Goal: Entertainment & Leisure: Browse casually

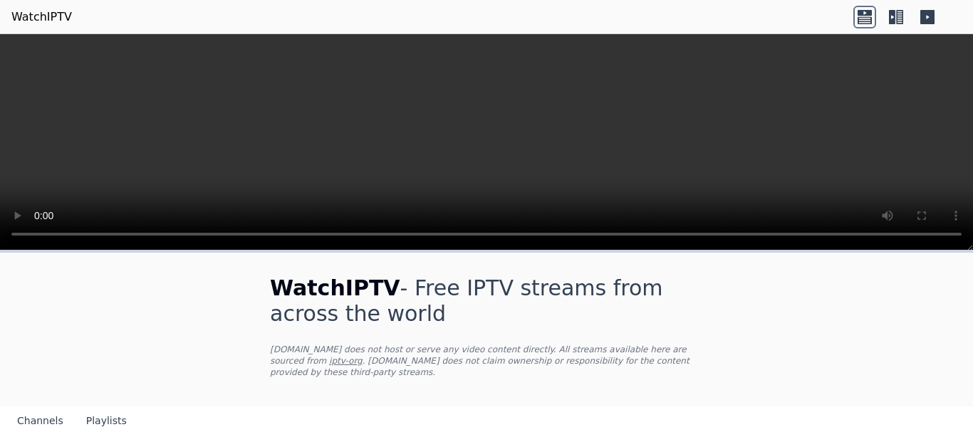
click at [897, 14] on icon at bounding box center [896, 17] width 23 height 23
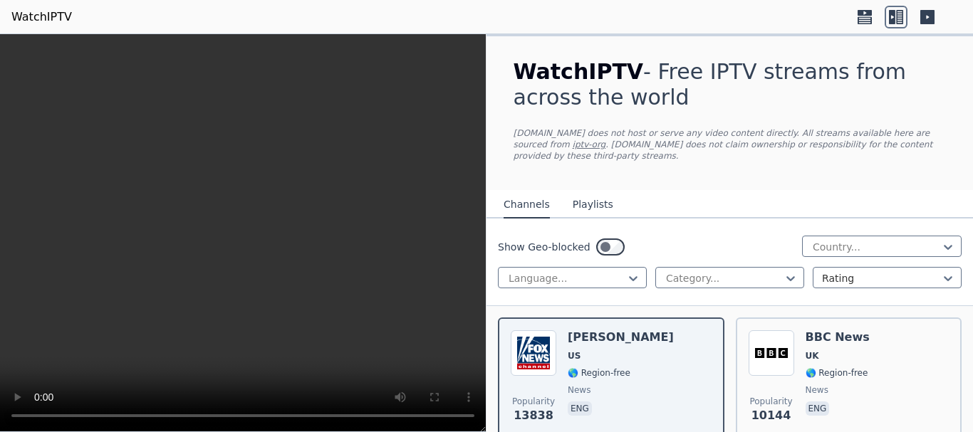
click at [593, 199] on button "Playlists" at bounding box center [593, 205] width 41 height 27
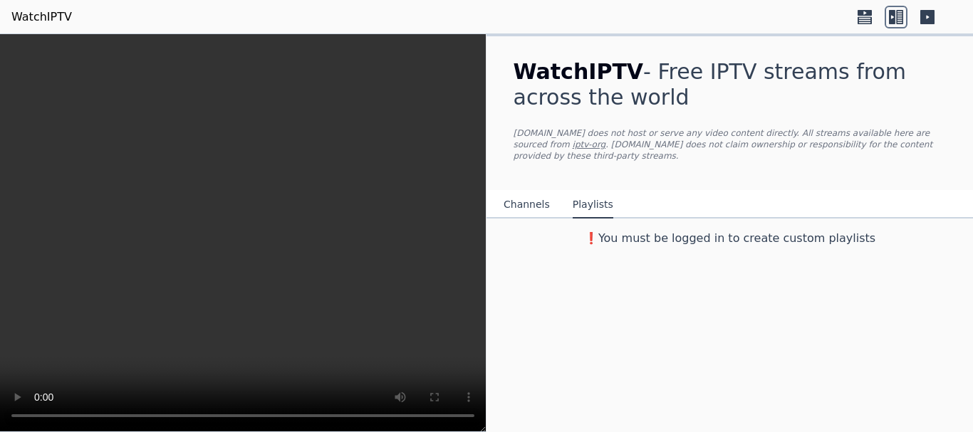
click at [528, 194] on button "Channels" at bounding box center [527, 205] width 46 height 27
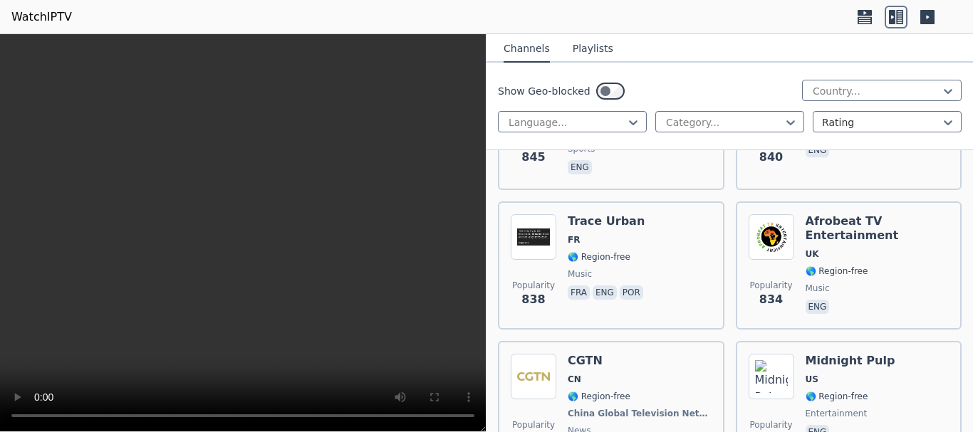
scroll to position [5092, 0]
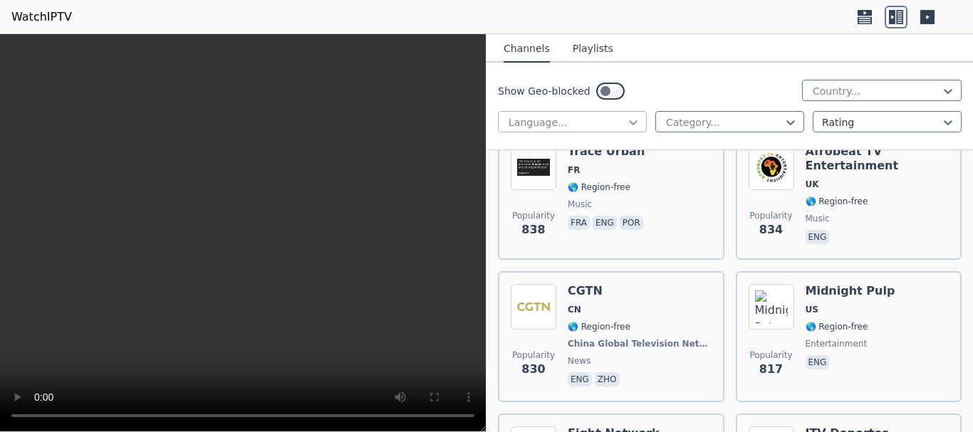
click at [628, 125] on icon at bounding box center [633, 122] width 14 height 14
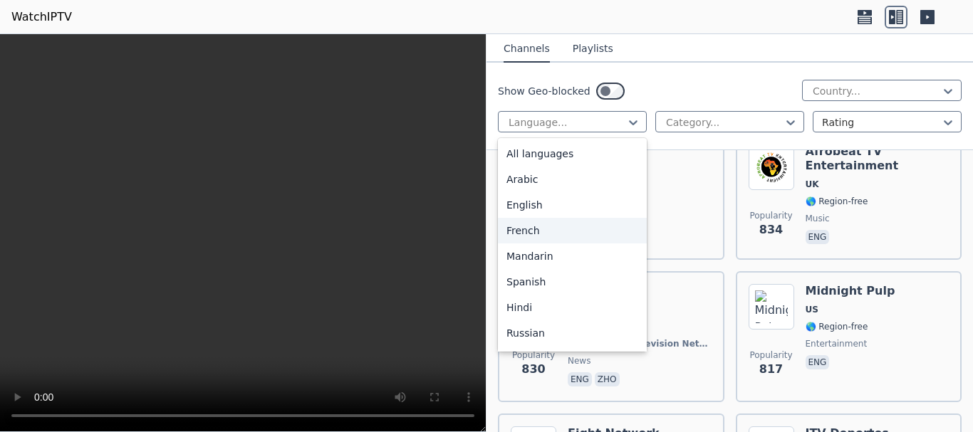
click at [572, 231] on div "French" at bounding box center [572, 231] width 149 height 26
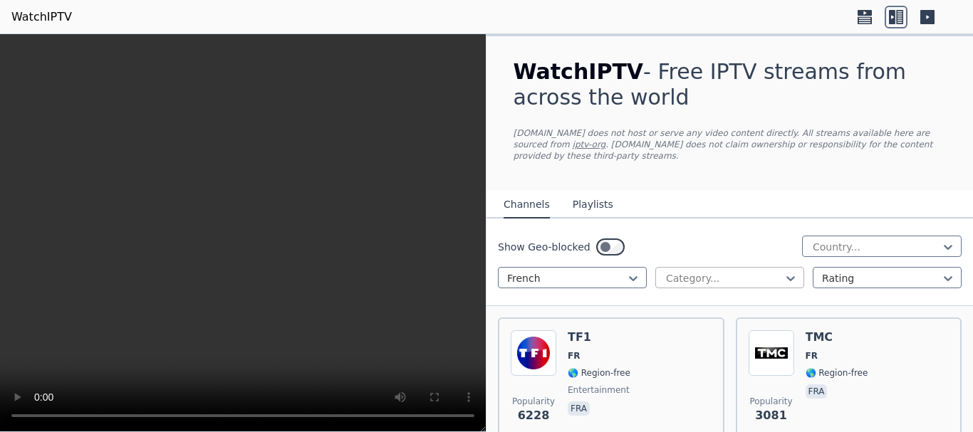
click at [732, 271] on div at bounding box center [724, 278] width 119 height 14
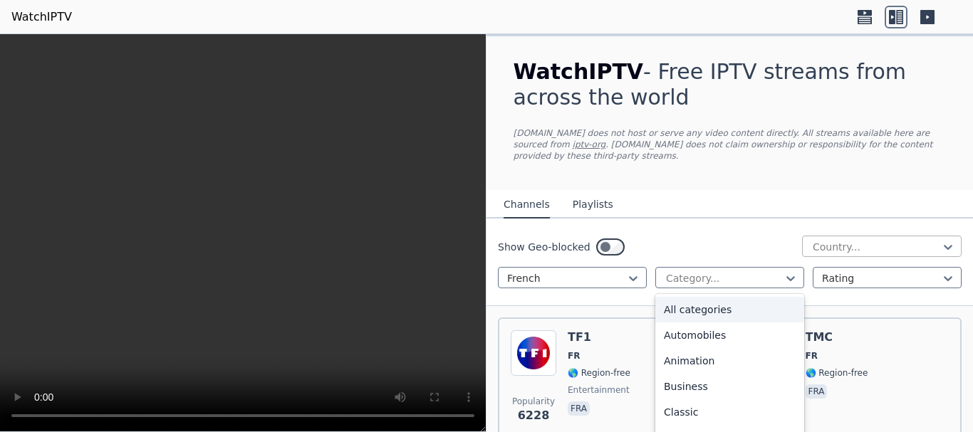
click at [845, 240] on div at bounding box center [876, 247] width 130 height 14
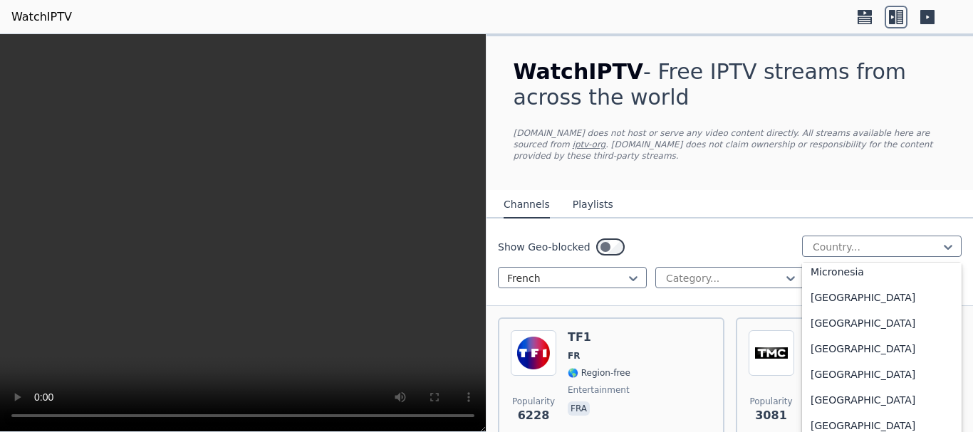
scroll to position [4887, 0]
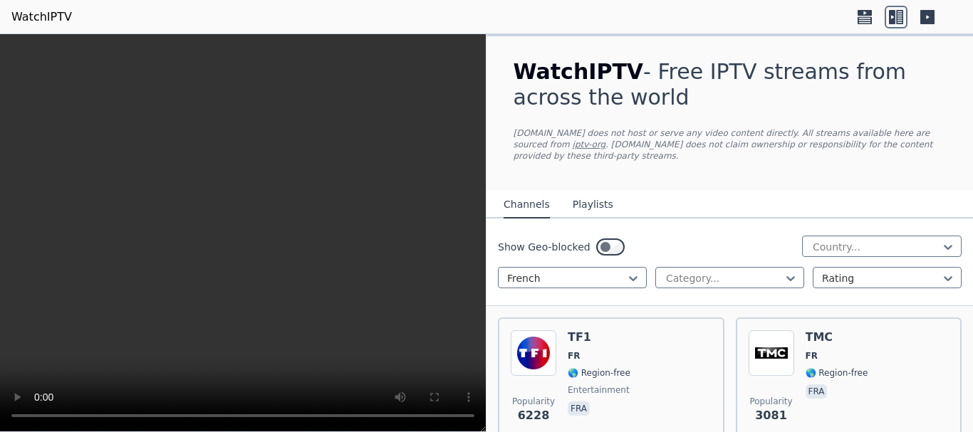
click at [757, 190] on nav "Channels Playlists" at bounding box center [729, 204] width 486 height 28
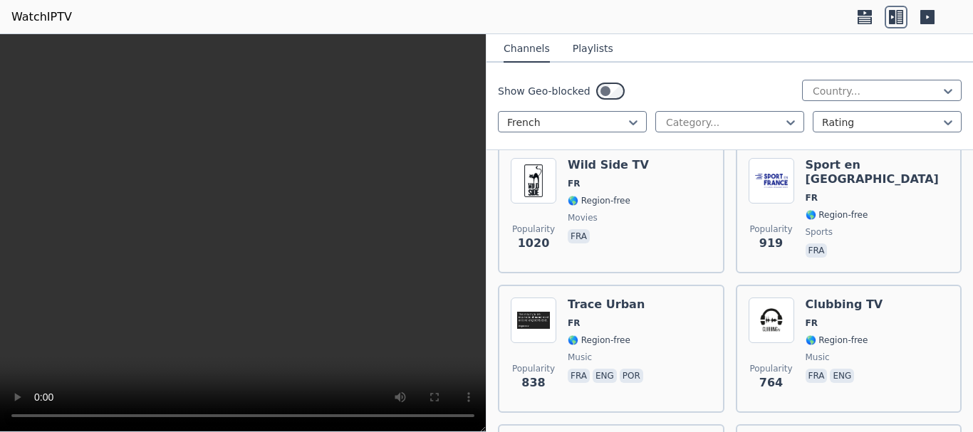
scroll to position [905, 0]
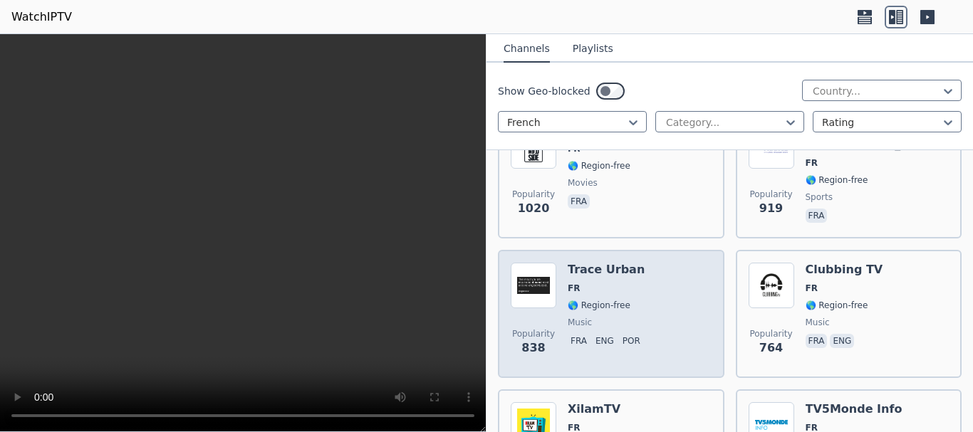
click at [580, 283] on span "FR" at bounding box center [607, 288] width 78 height 11
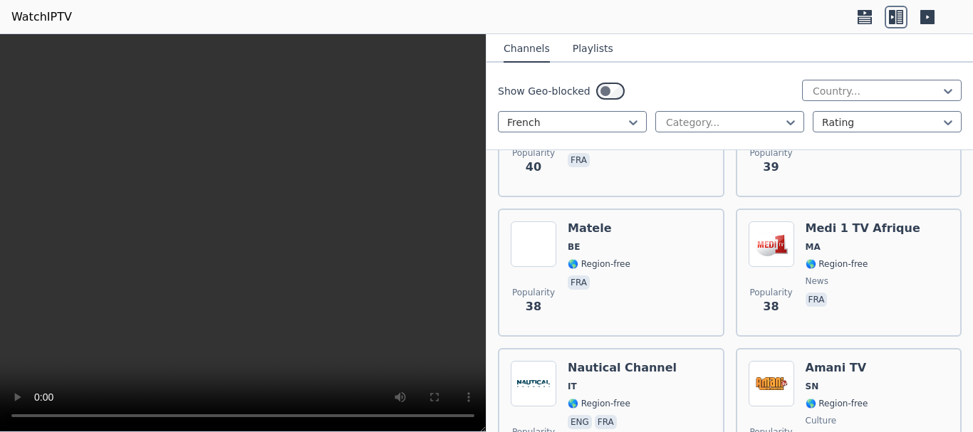
scroll to position [12292, 0]
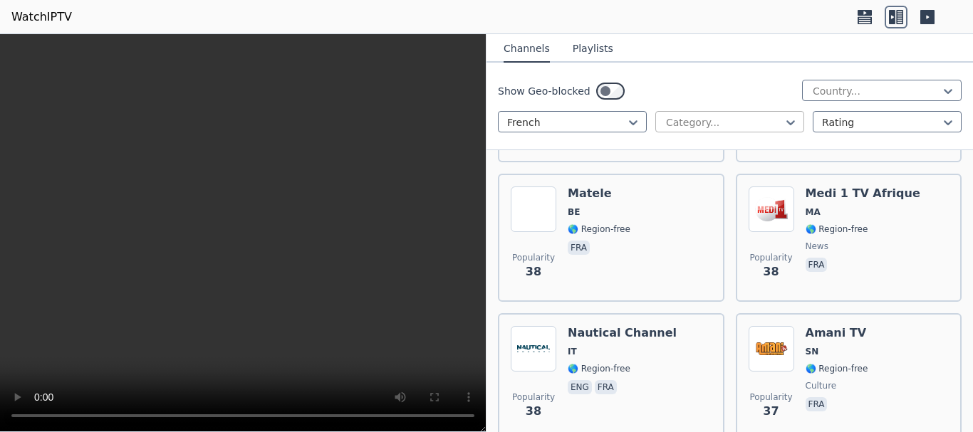
click at [738, 123] on div at bounding box center [724, 122] width 119 height 14
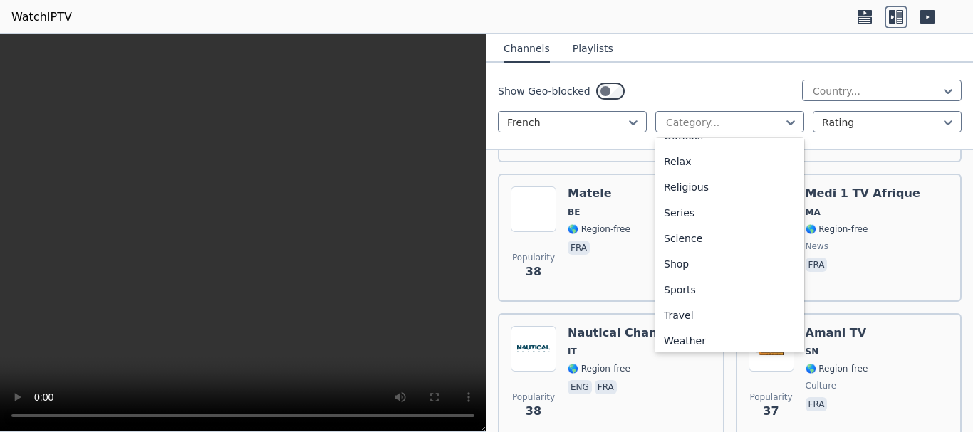
scroll to position [481, 0]
click at [700, 285] on div "Sports" at bounding box center [729, 288] width 149 height 26
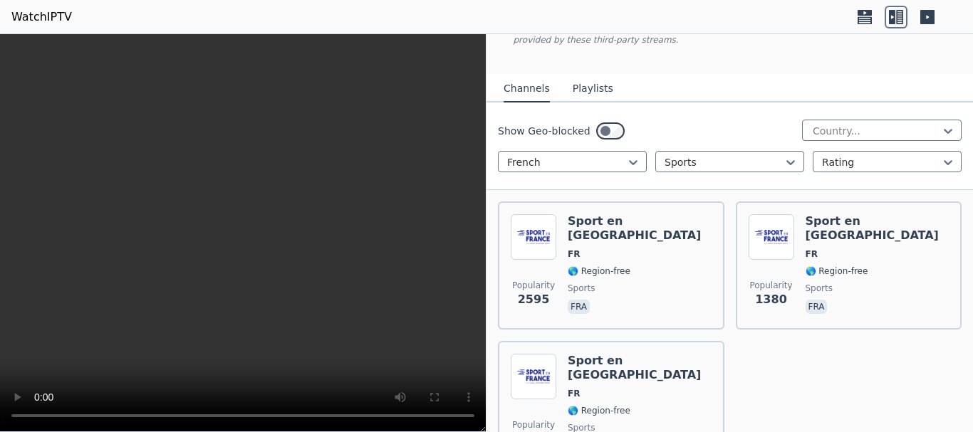
scroll to position [113, 0]
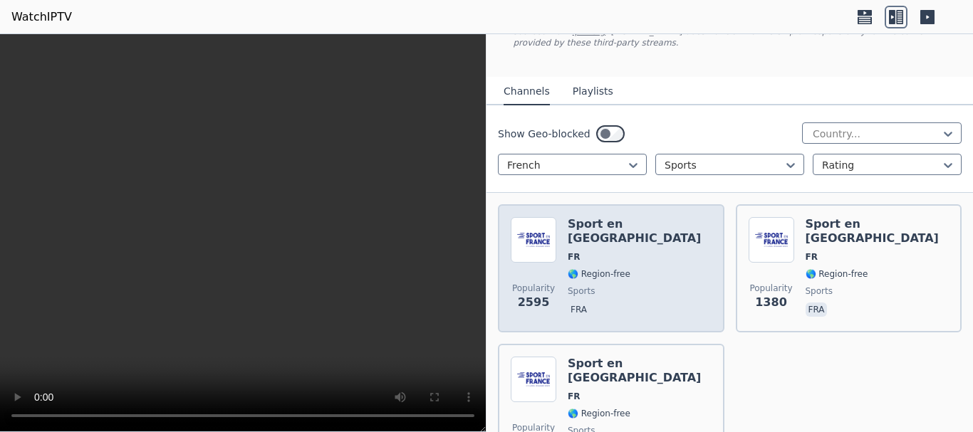
click at [596, 256] on div "Sport en [GEOGRAPHIC_DATA] FR 🌎 Region-free sports fra" at bounding box center [640, 268] width 144 height 103
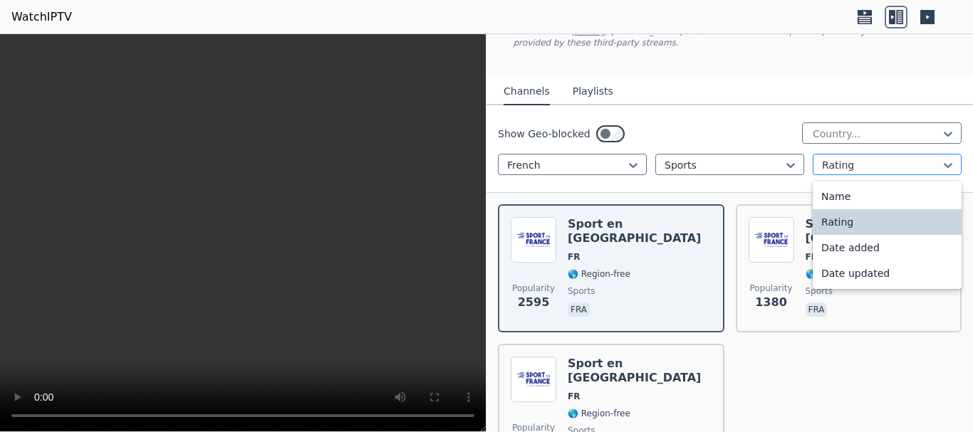
click at [872, 158] on div at bounding box center [881, 165] width 119 height 14
click at [857, 194] on div "Name" at bounding box center [887, 197] width 149 height 26
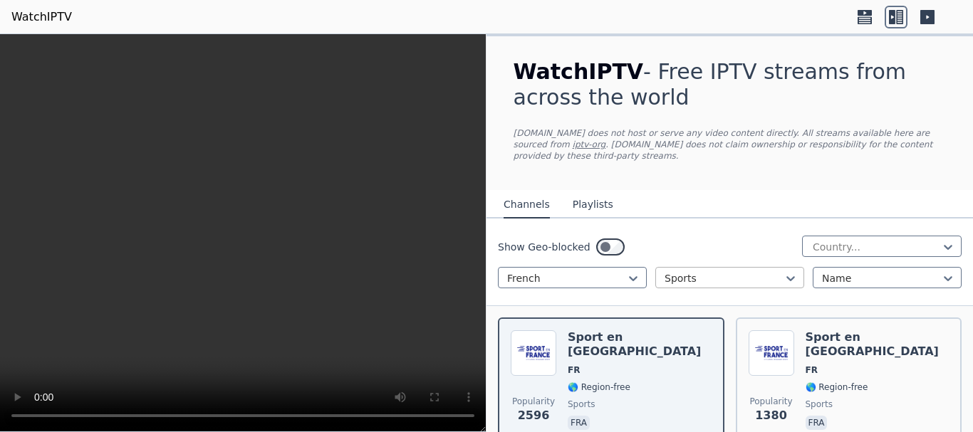
click at [677, 271] on div at bounding box center [724, 278] width 119 height 14
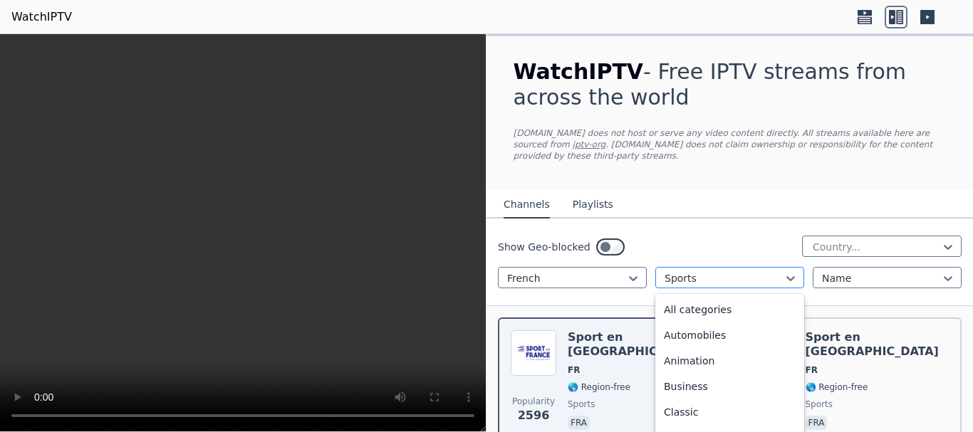
scroll to position [439, 0]
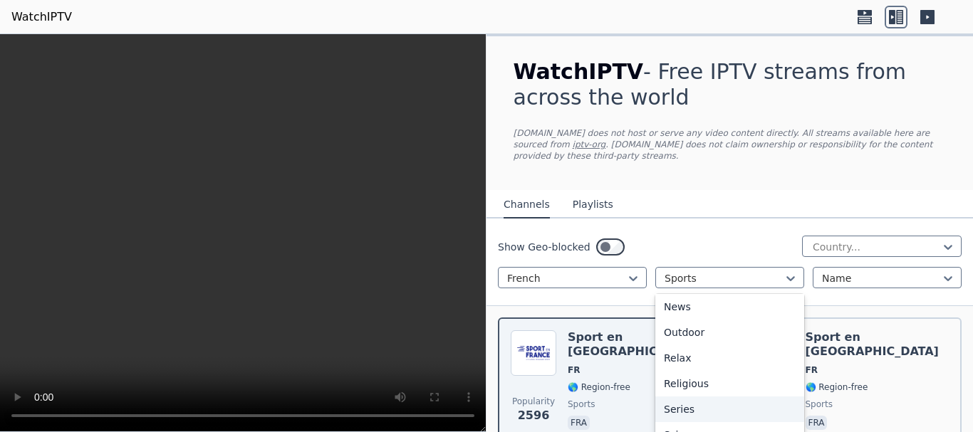
click at [774, 397] on div "Series" at bounding box center [729, 410] width 149 height 26
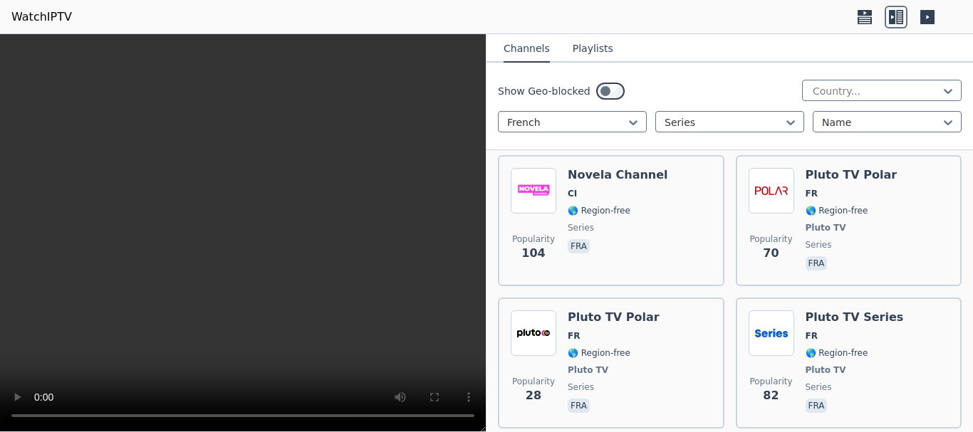
scroll to position [1930, 0]
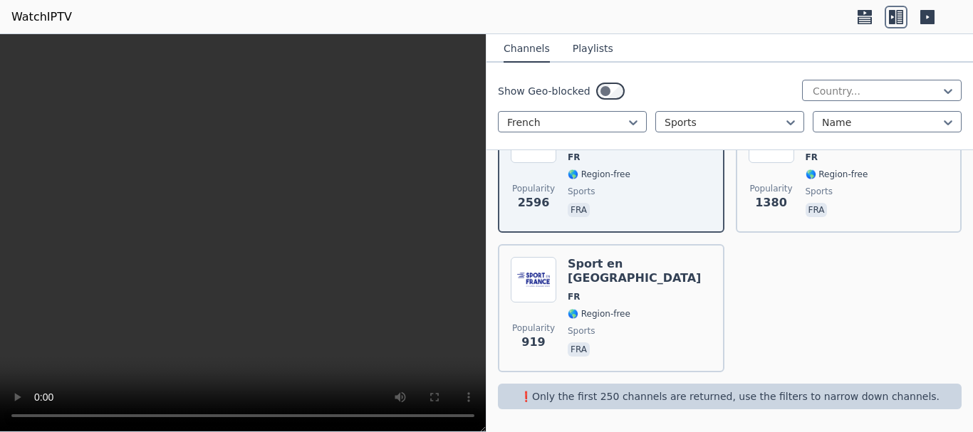
scroll to position [202, 0]
